Goal: Find specific page/section: Find specific page/section

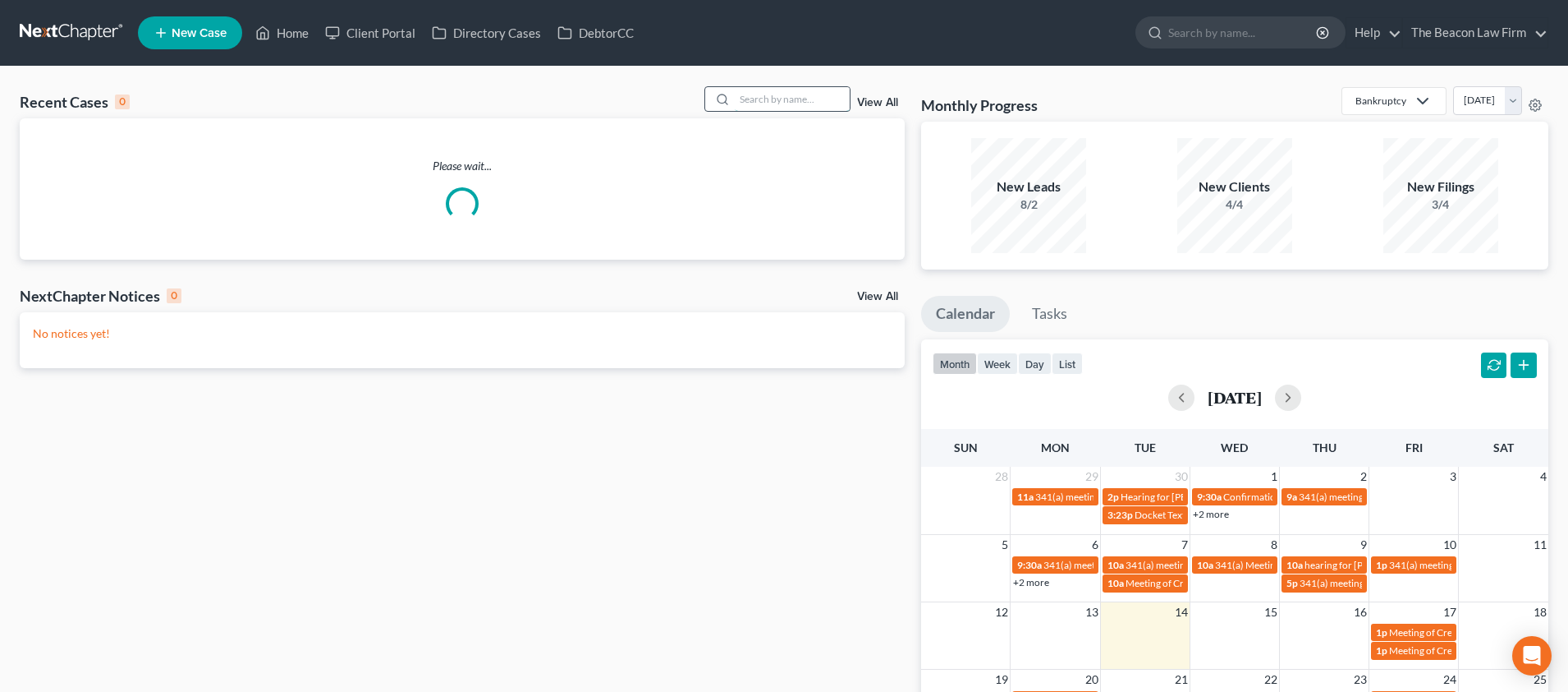
click at [766, 100] on input "search" at bounding box center [792, 99] width 115 height 24
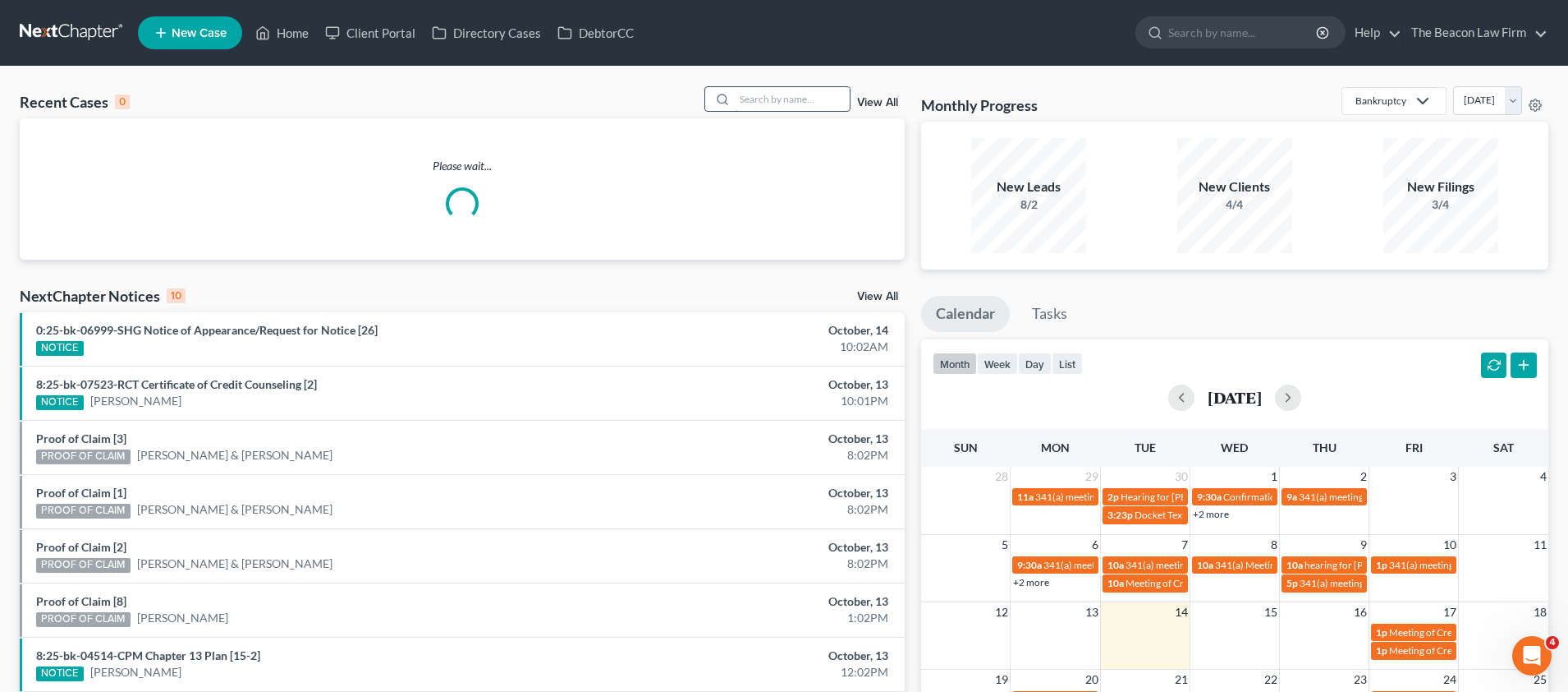
paste input "[PERSON_NAME]"
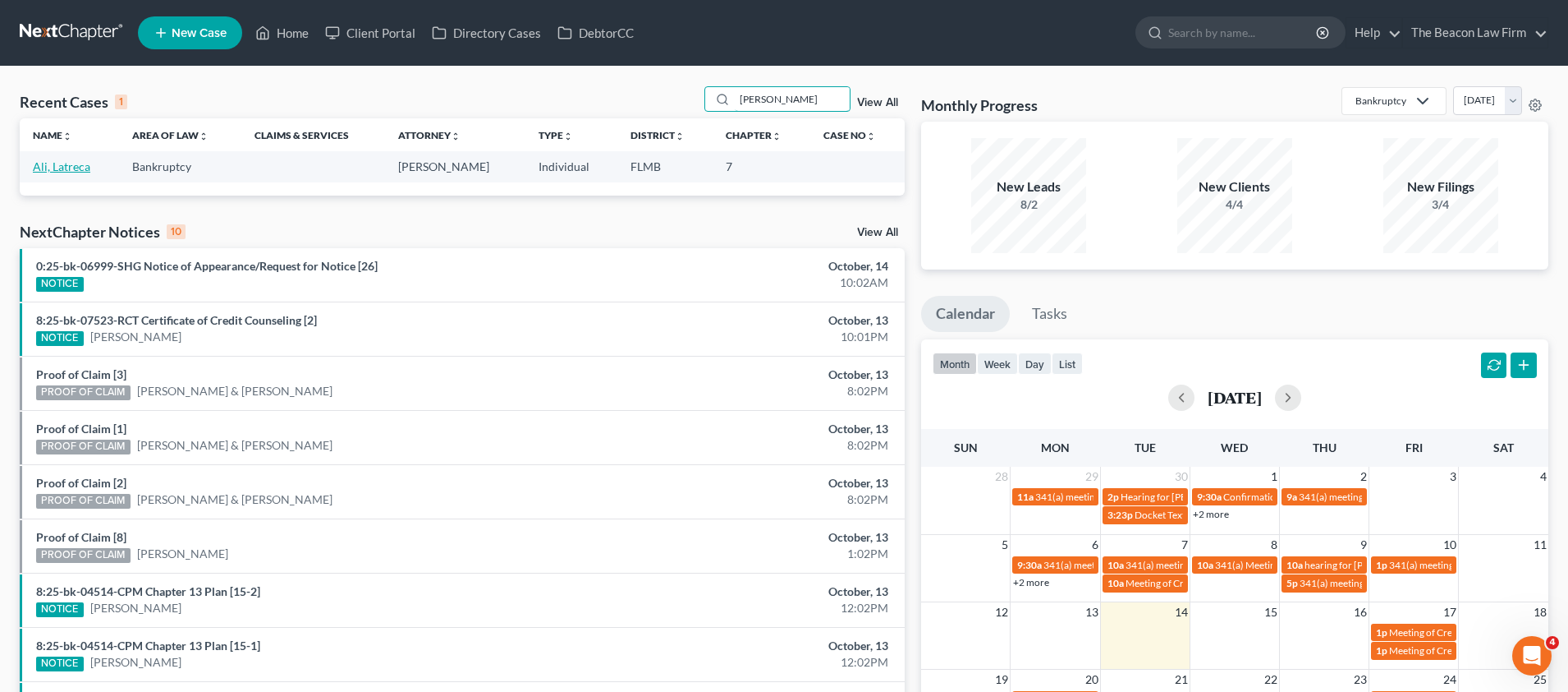
type input "[PERSON_NAME]"
click at [80, 165] on link "Ali, Latreca" at bounding box center [62, 166] width 57 height 14
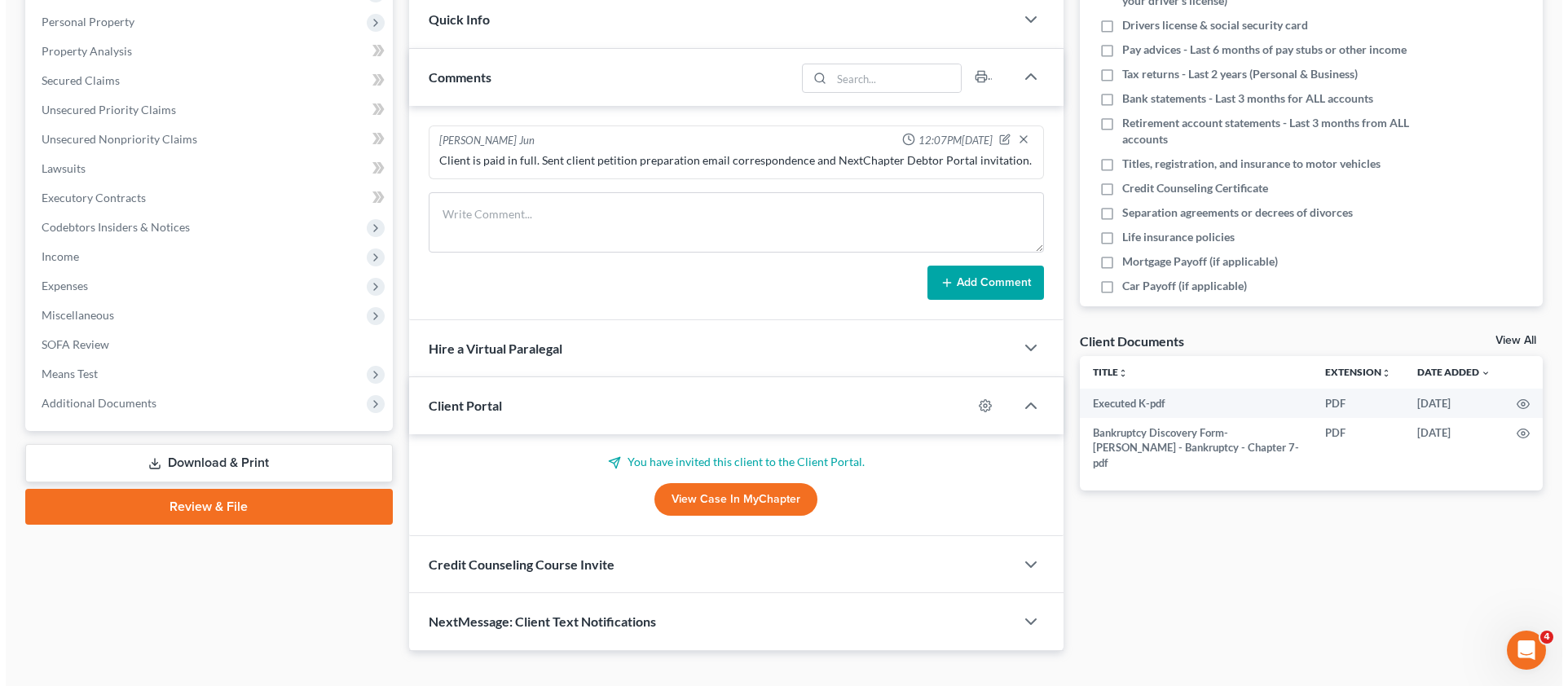
scroll to position [304, 0]
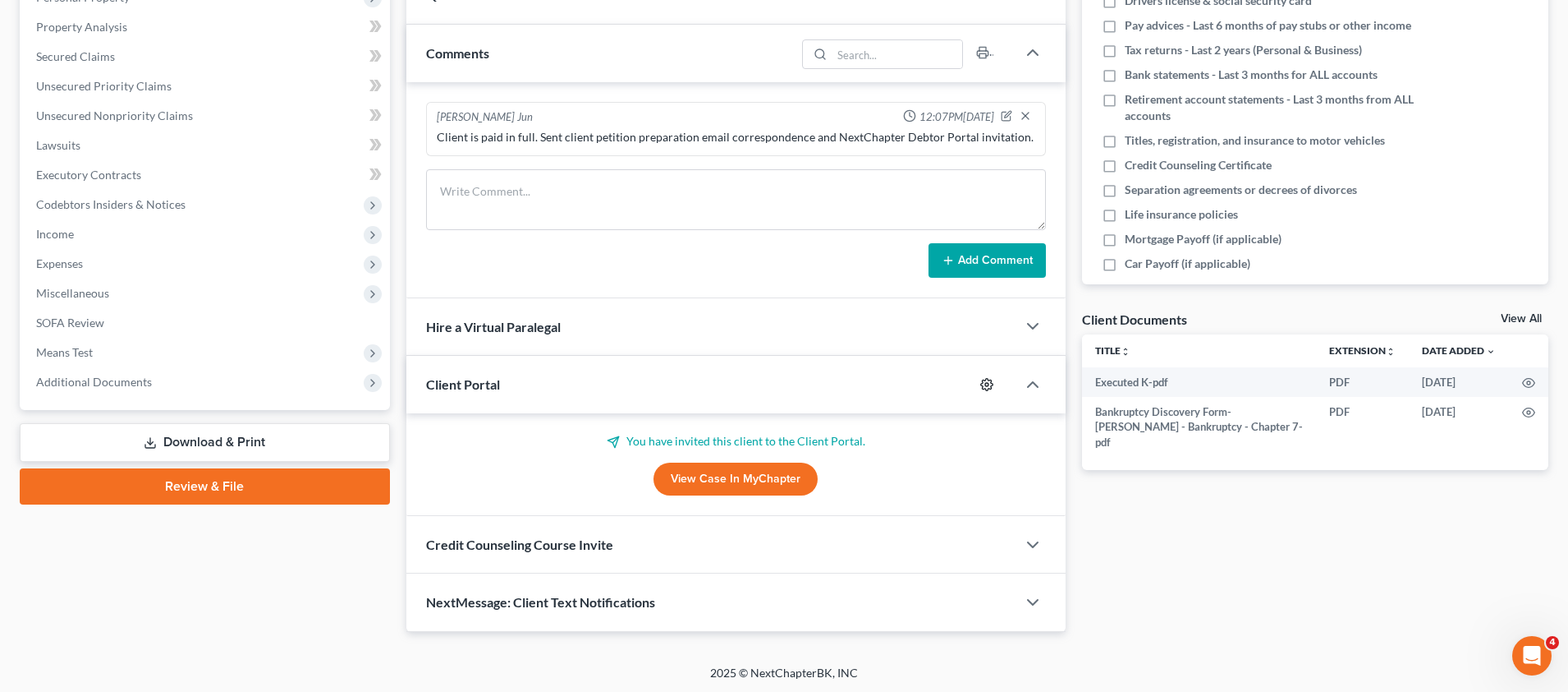
click at [988, 383] on circle "button" at bounding box center [987, 384] width 3 height 3
select select "2"
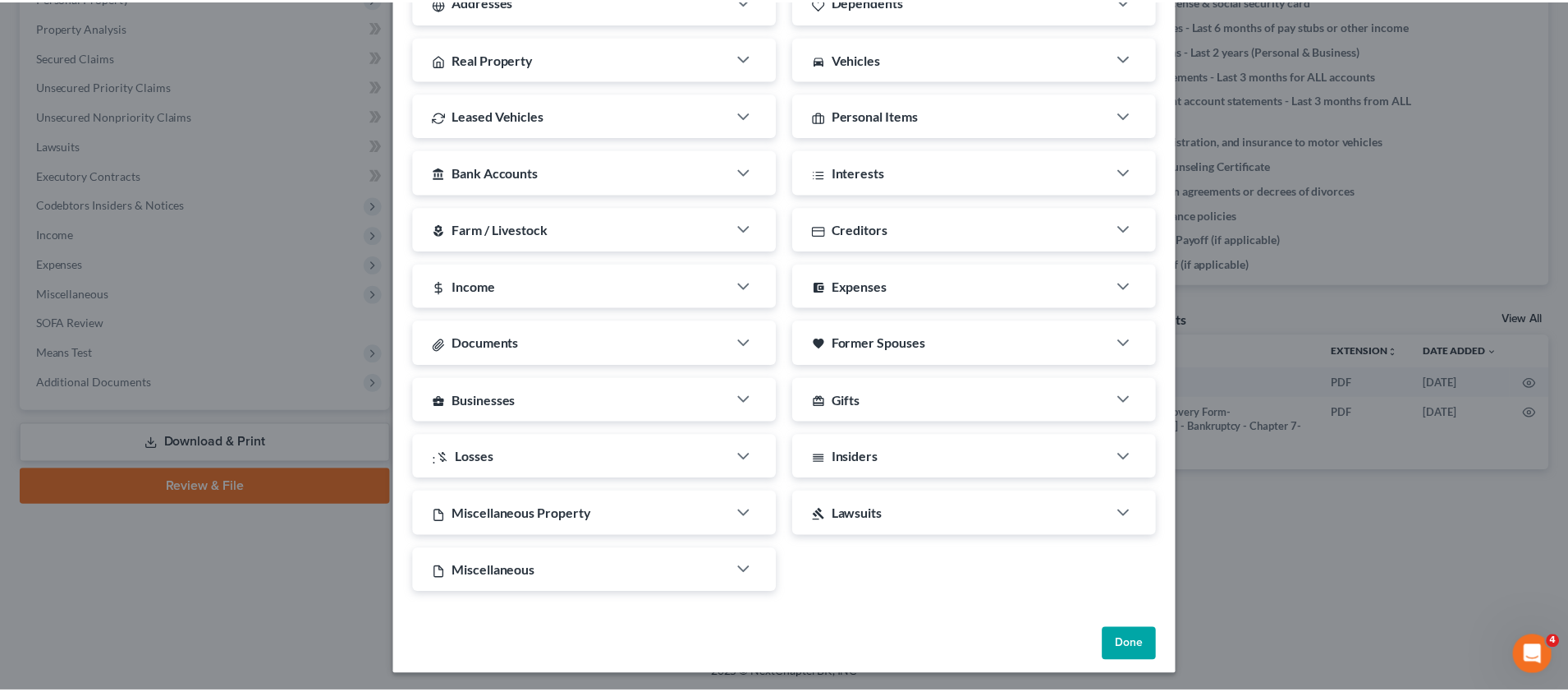
scroll to position [319, 0]
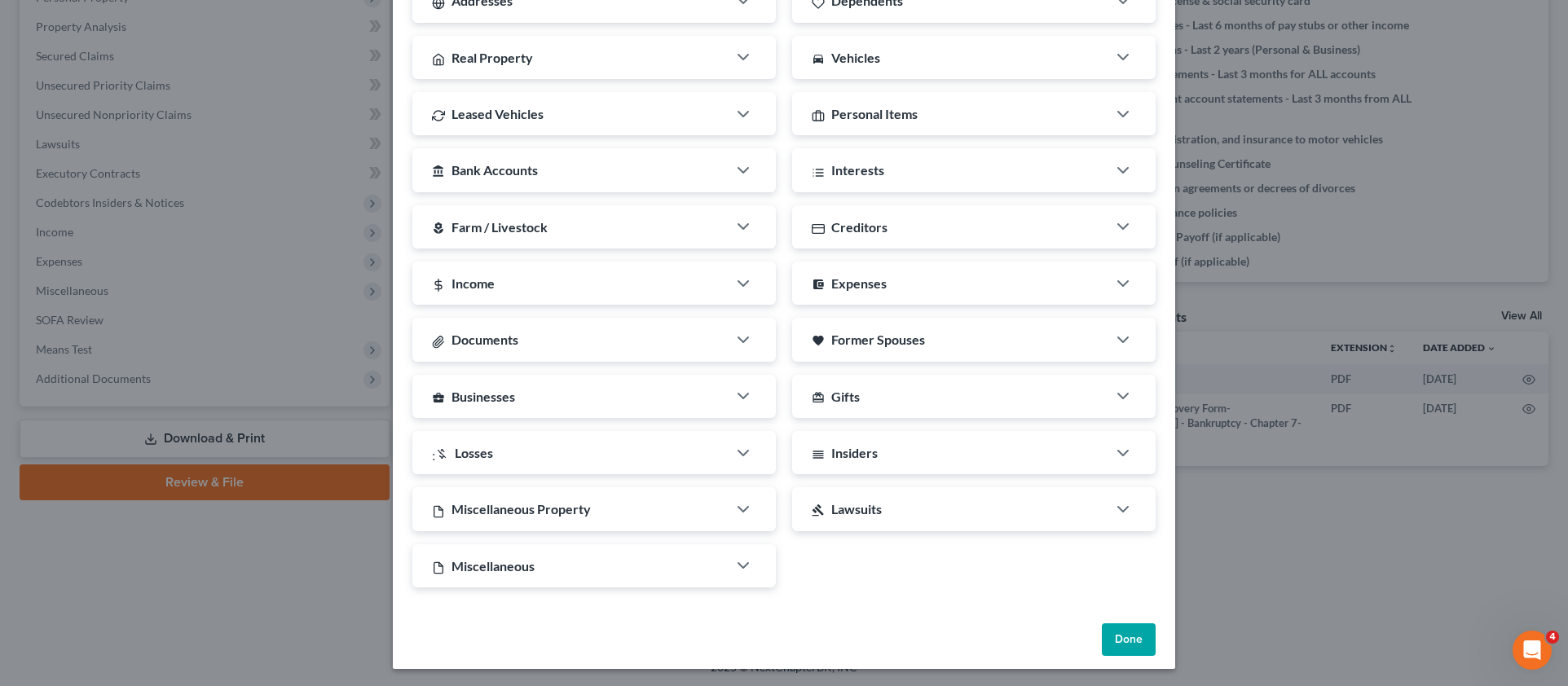
click at [1110, 634] on button "Done" at bounding box center [1129, 639] width 54 height 33
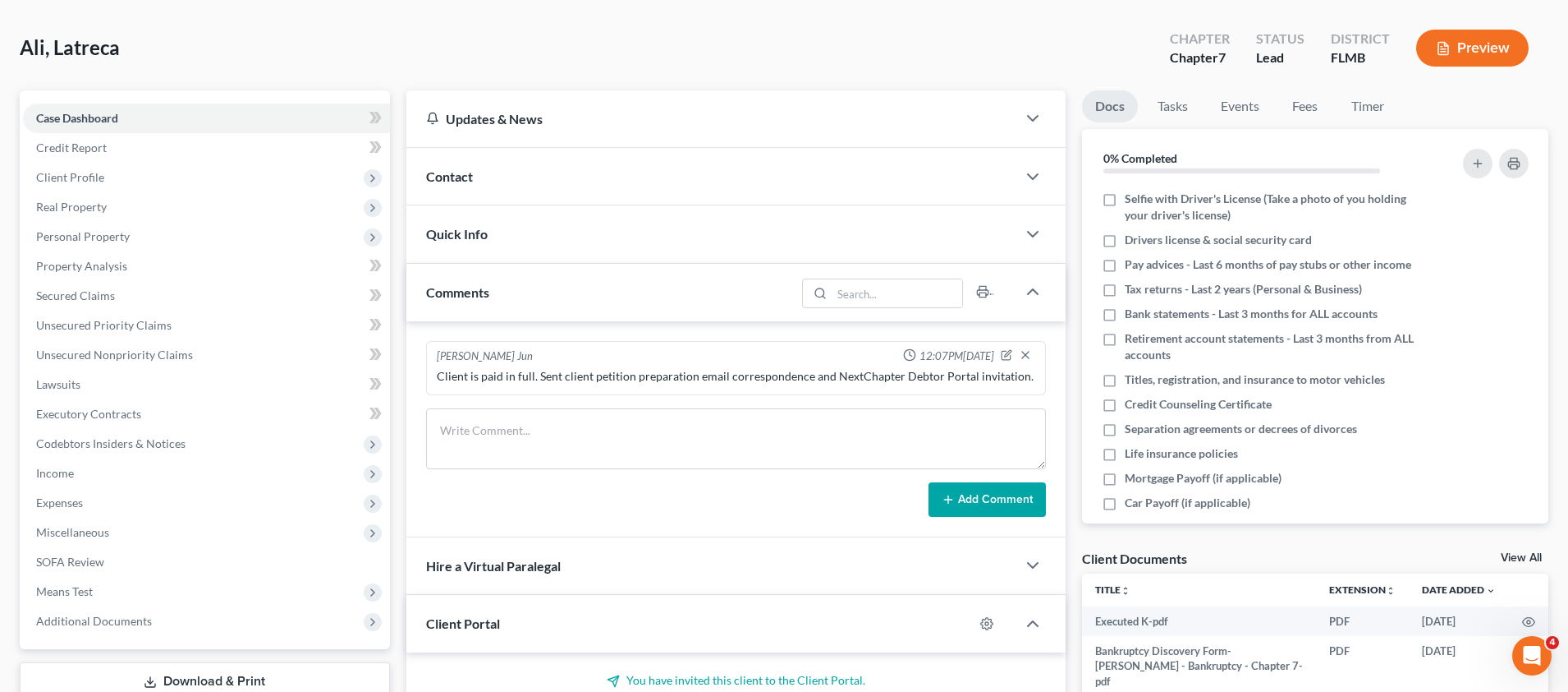
scroll to position [0, 0]
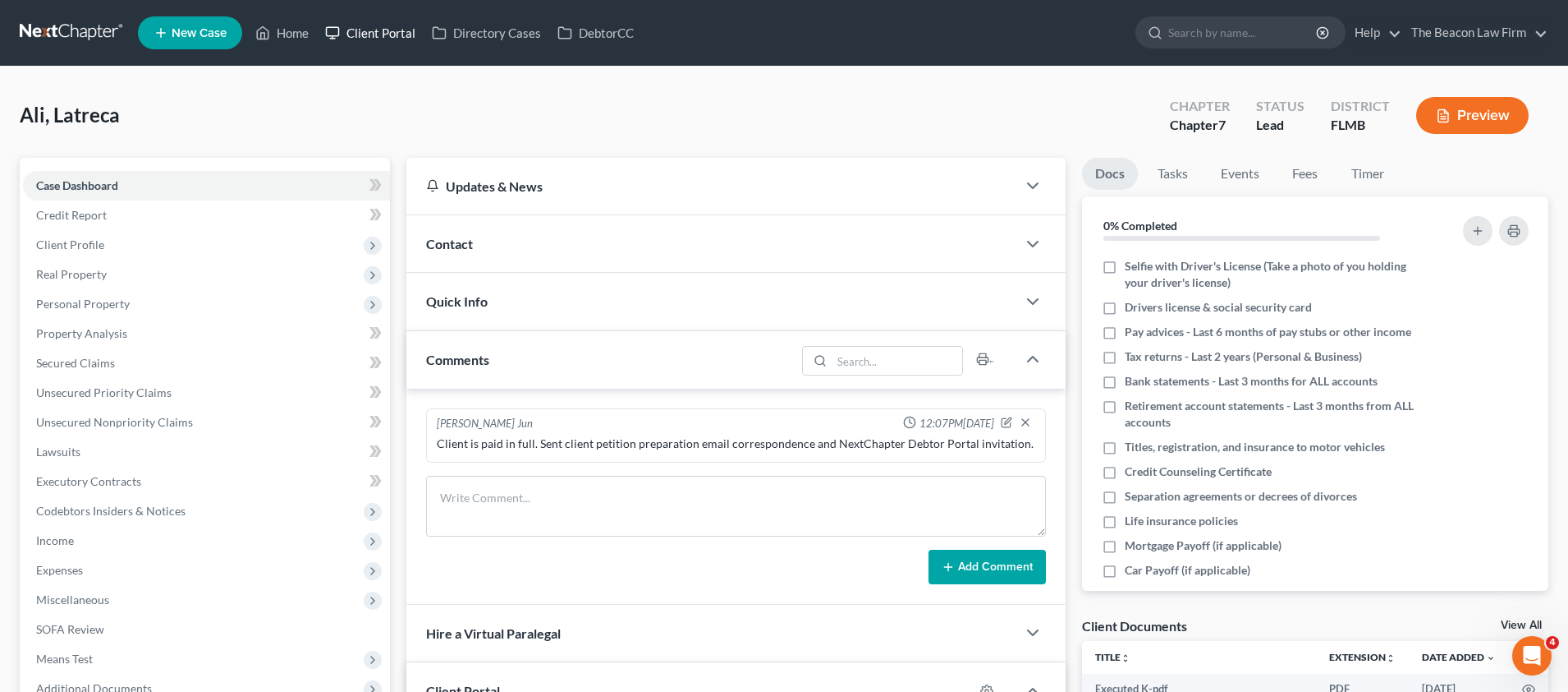
click at [373, 28] on link "Client Portal" at bounding box center [370, 32] width 106 height 30
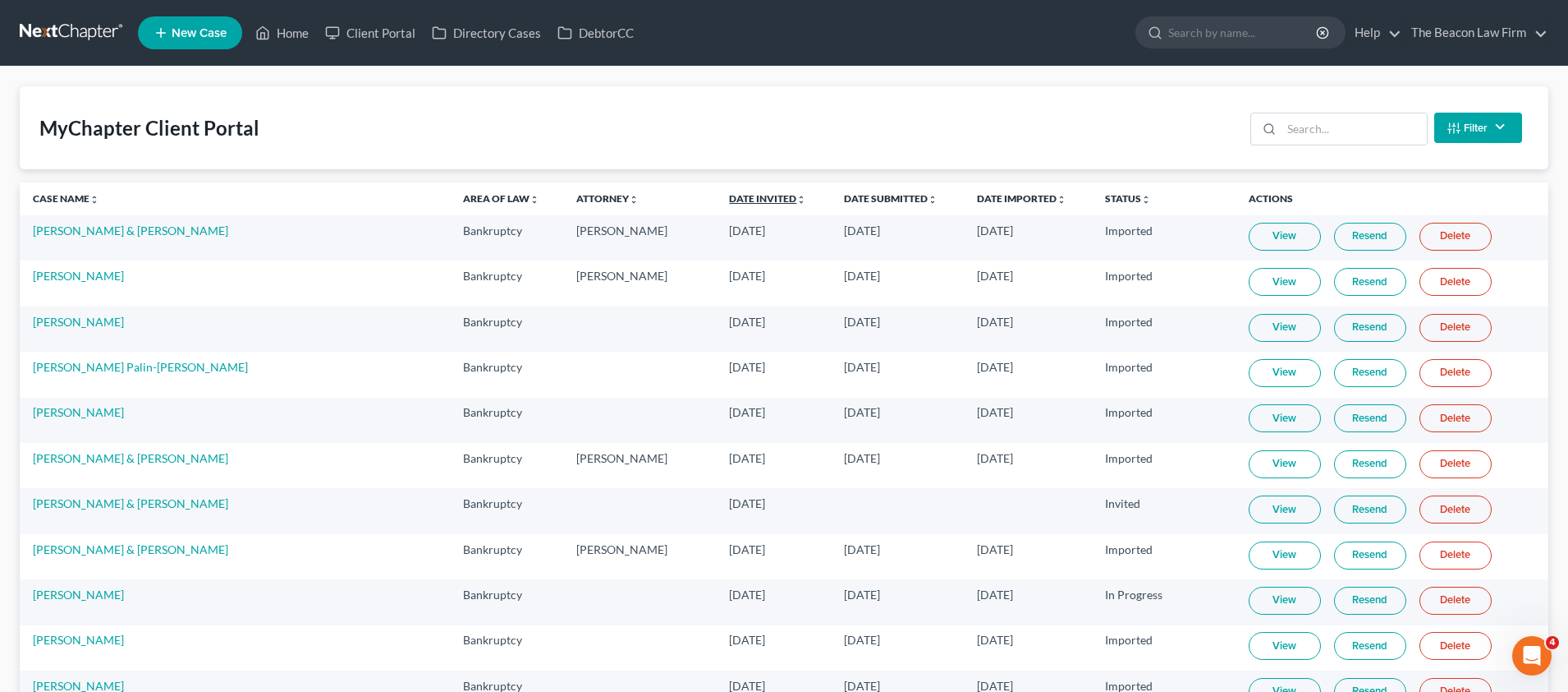
click at [729, 199] on link "Date Invited unfold_more expand_more expand_less" at bounding box center [767, 199] width 77 height 13
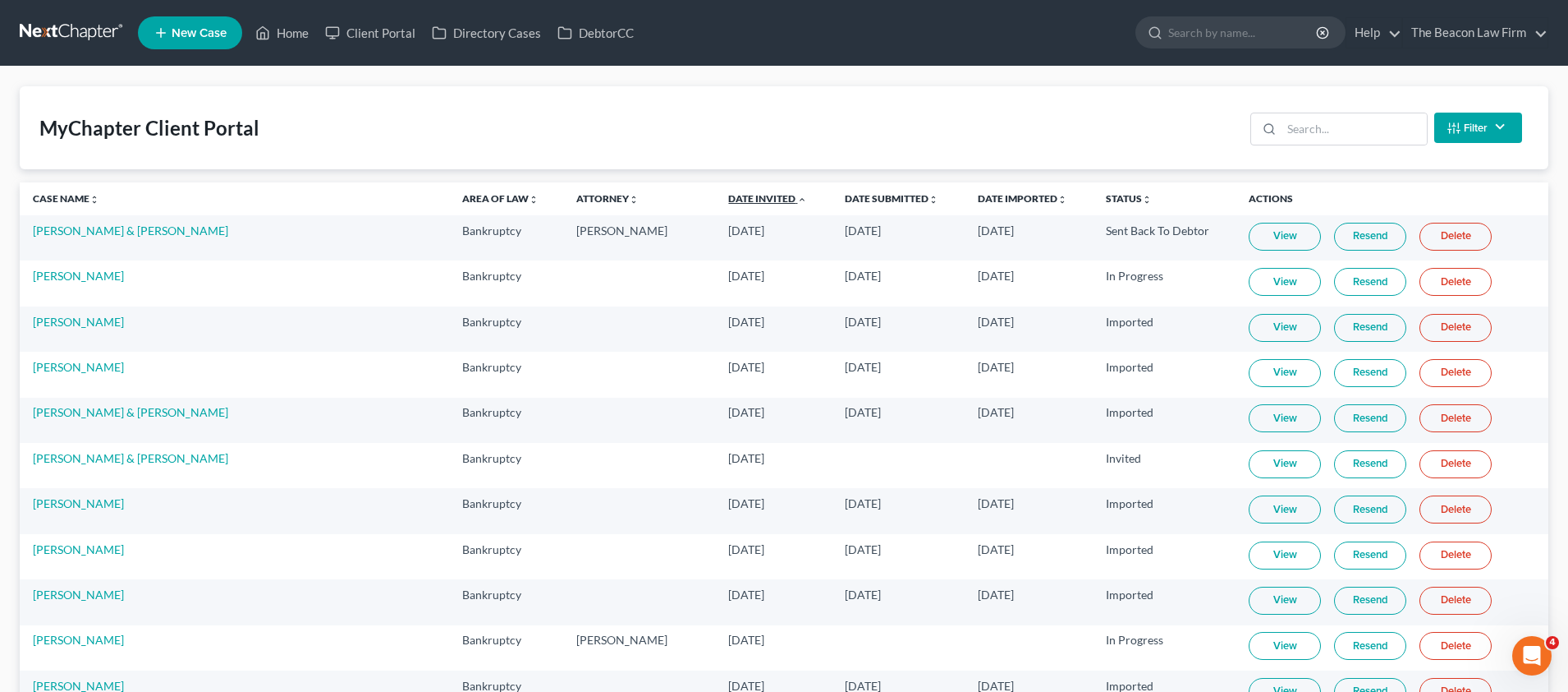
click at [729, 199] on link "Date Invited unfold_more expand_more expand_less" at bounding box center [768, 199] width 79 height 13
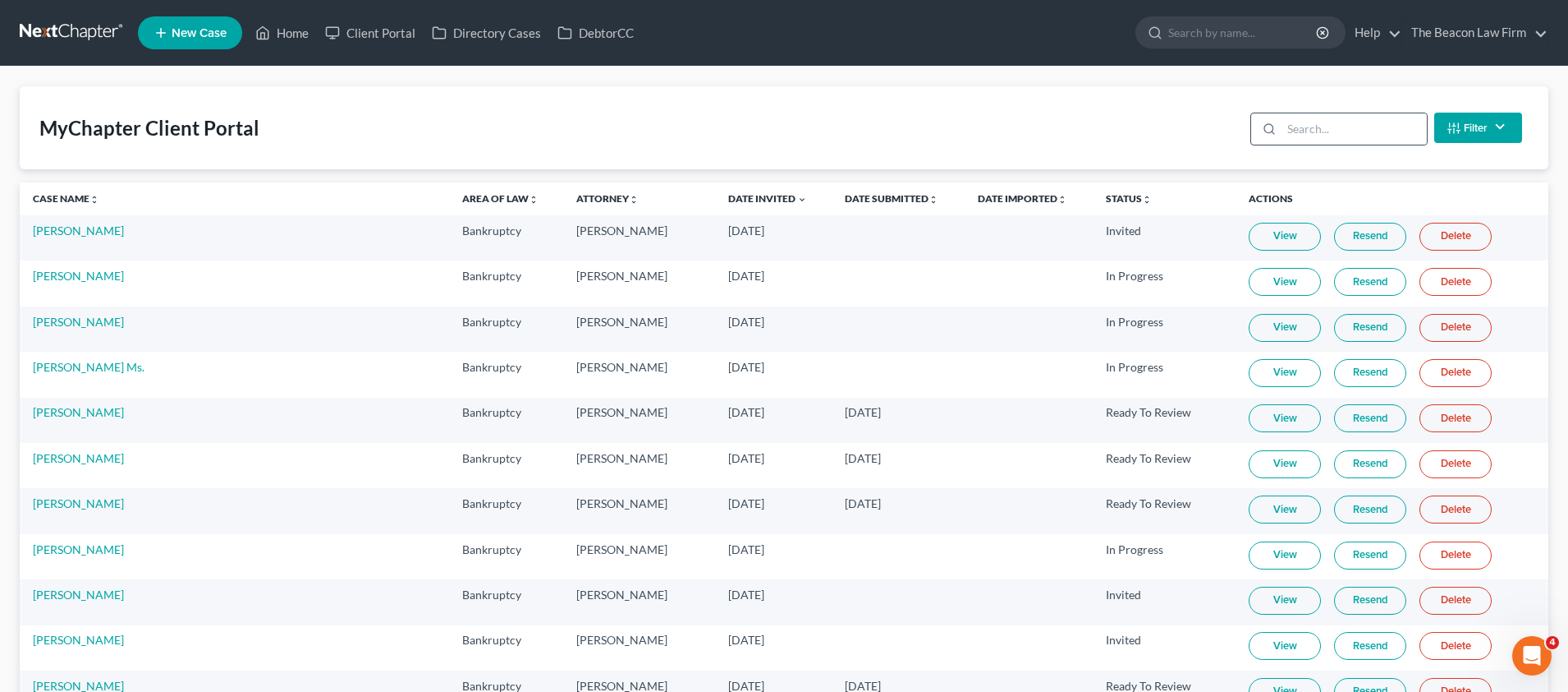
drag, startPoint x: 1256, startPoint y: 144, endPoint x: 1264, endPoint y: 144, distance: 8.0
click at [1264, 144] on div at bounding box center [1267, 128] width 30 height 31
click at [1331, 132] on input "search" at bounding box center [1354, 128] width 145 height 31
paste input "[PERSON_NAME]"
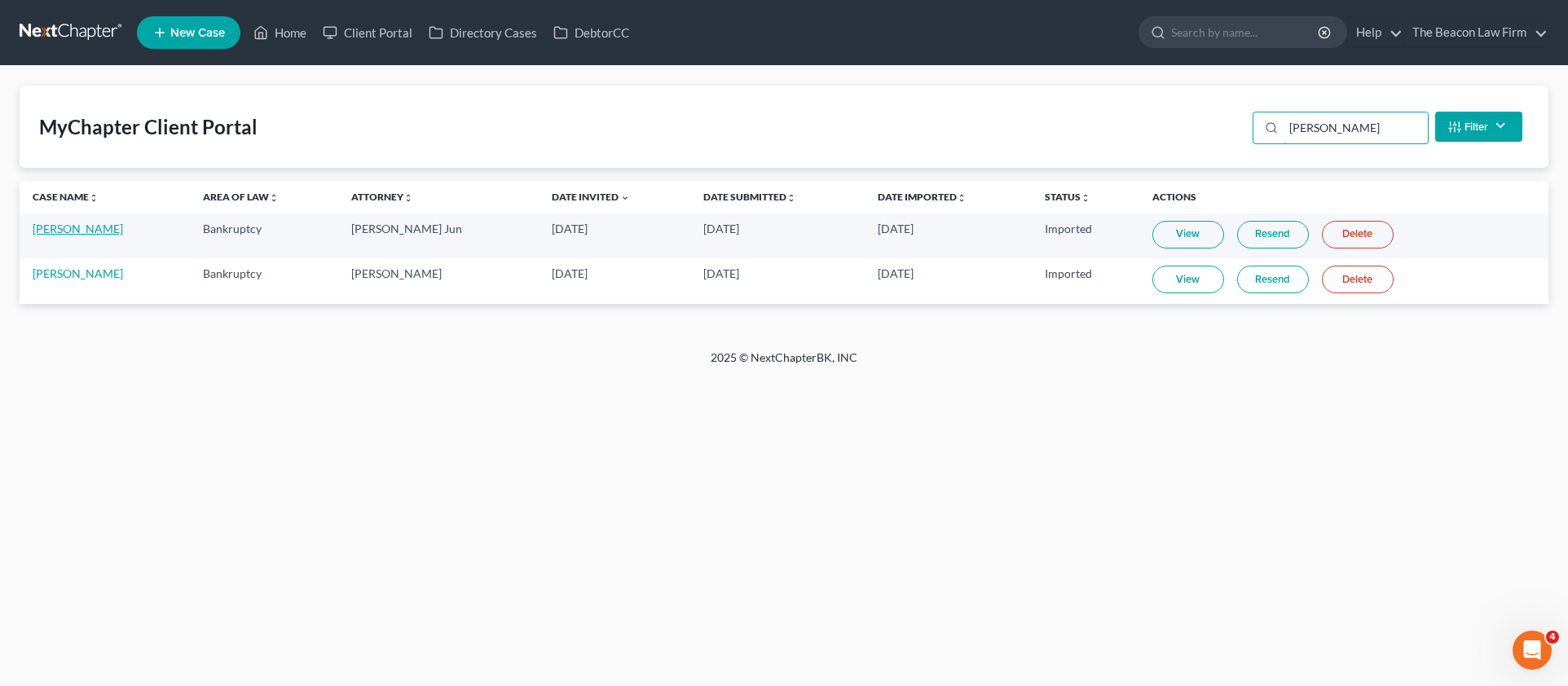
type input "[PERSON_NAME]"
click at [70, 232] on link "[PERSON_NAME]" at bounding box center [78, 228] width 91 height 14
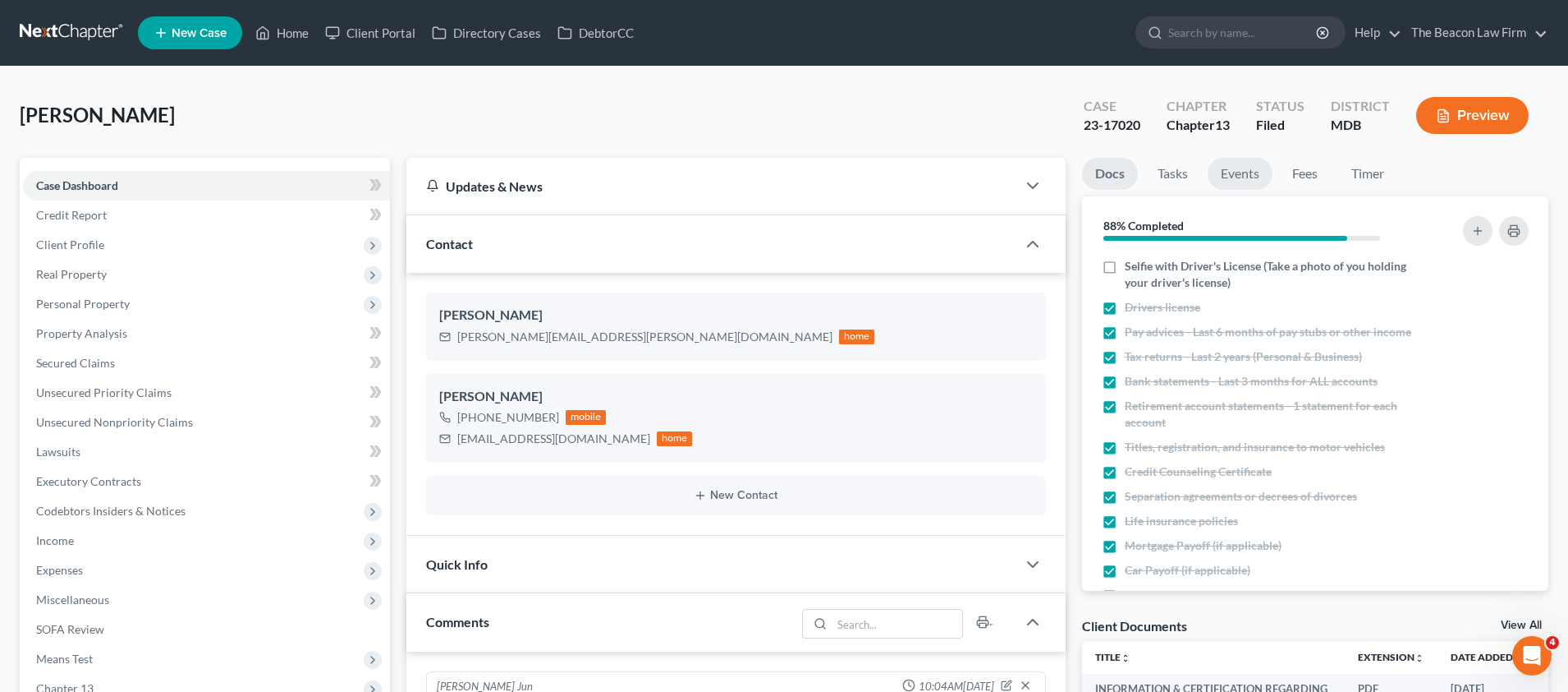
scroll to position [1697, 0]
click at [294, 39] on link "Home" at bounding box center [282, 32] width 70 height 30
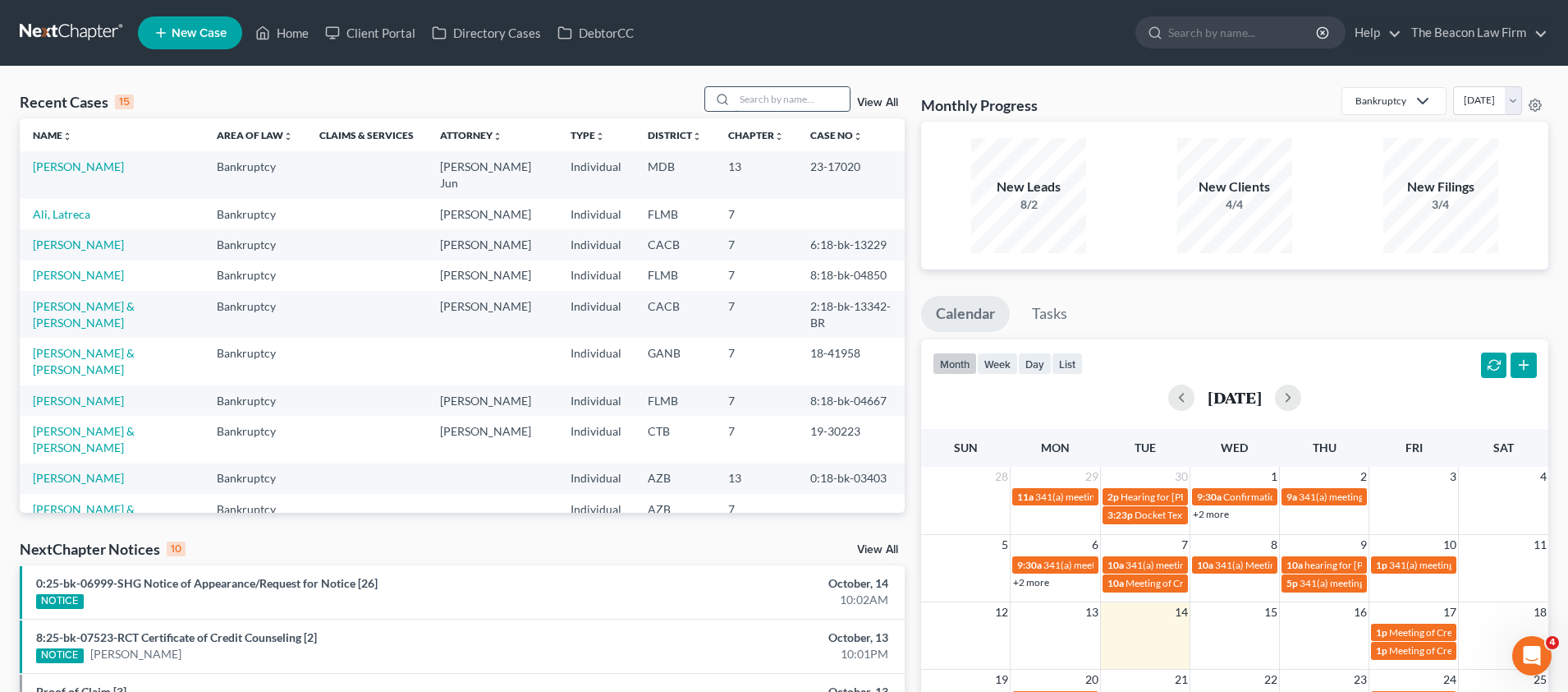
click at [793, 95] on input "search" at bounding box center [792, 99] width 115 height 24
type input "[PERSON_NAME]"
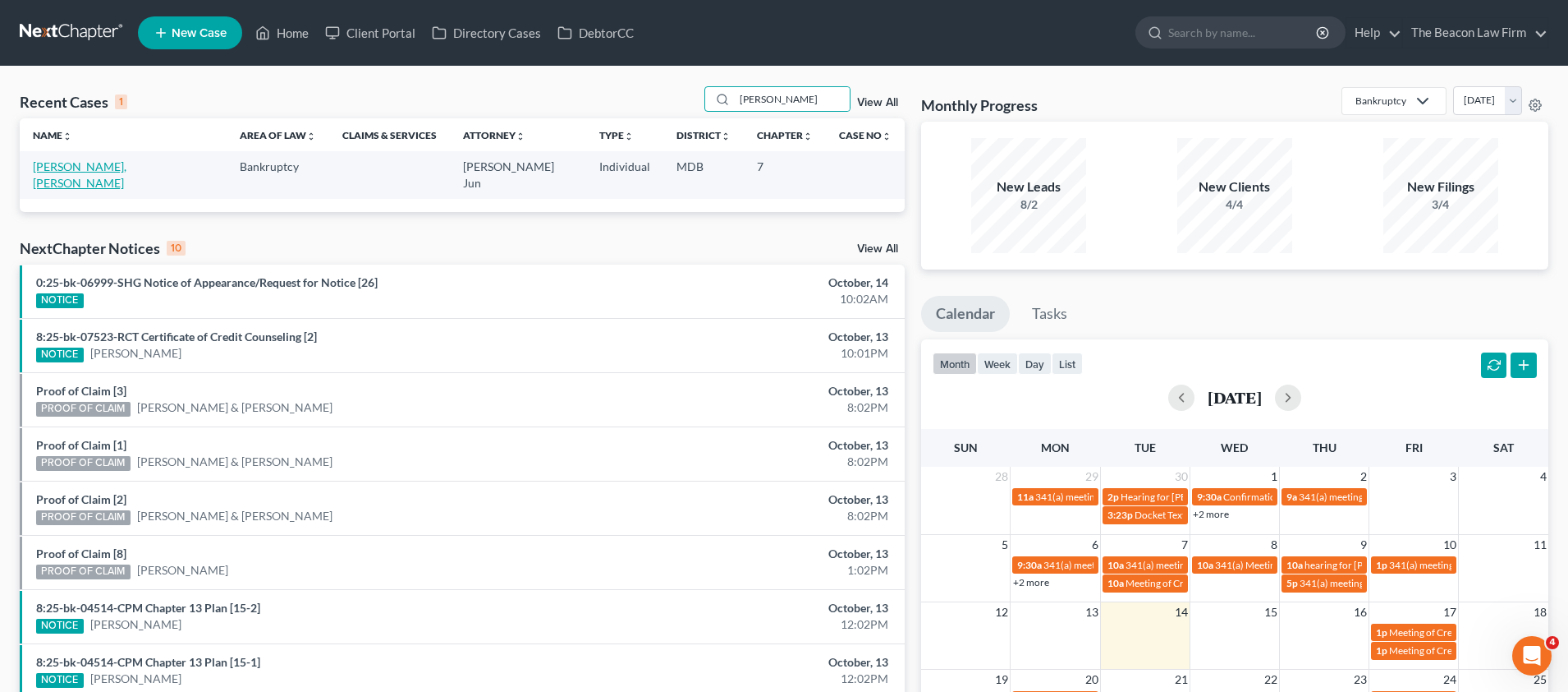
click at [89, 162] on link "[PERSON_NAME], [PERSON_NAME]" at bounding box center [79, 175] width 94 height 30
